Goal: Download file/media

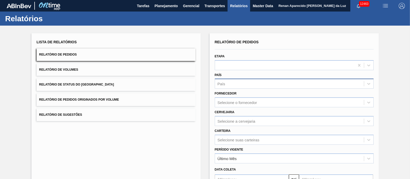
drag, startPoint x: 190, startPoint y: 79, endPoint x: 230, endPoint y: 88, distance: 41.5
click at [230, 88] on div "Lista de Relatórios Relatório de Pedidos Relatório de Volumes Relatório de Stat…" at bounding box center [205, 132] width 410 height 212
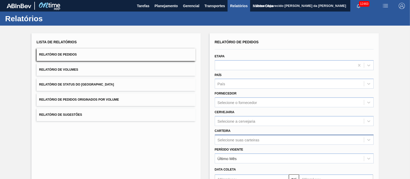
click at [220, 141] on div "Selecione suas carteiras" at bounding box center [294, 140] width 159 height 10
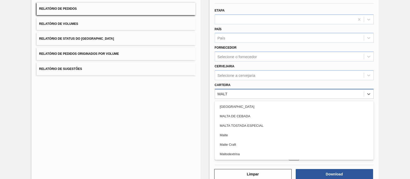
type input "MALTE"
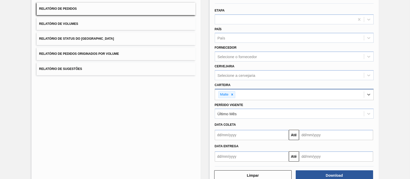
scroll to position [58, 0]
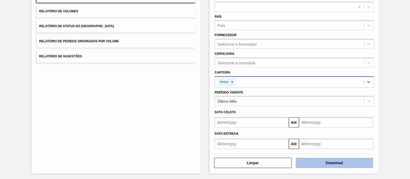
click at [328, 163] on button "Download" at bounding box center [334, 163] width 77 height 10
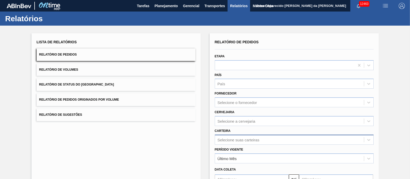
click at [234, 140] on div "Selecione suas carteiras" at bounding box center [294, 140] width 159 height 10
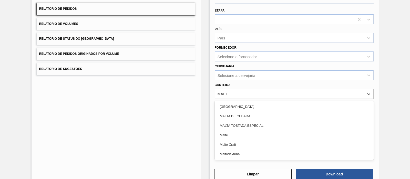
type input "MALTE"
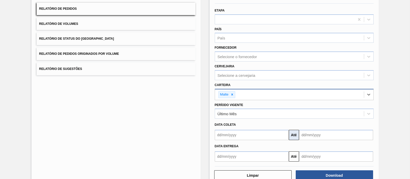
scroll to position [58, 0]
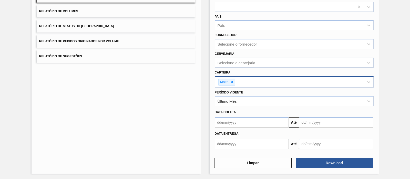
click at [319, 156] on div "Limpar Download" at bounding box center [294, 162] width 163 height 13
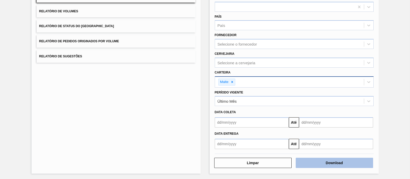
click at [319, 161] on button "Download" at bounding box center [334, 163] width 77 height 10
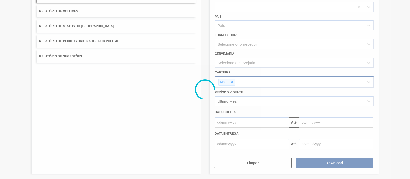
drag, startPoint x: 99, startPoint y: 1, endPoint x: 173, endPoint y: 100, distance: 124.5
click at [173, 100] on div at bounding box center [205, 89] width 410 height 179
